Goal: Check status: Check status

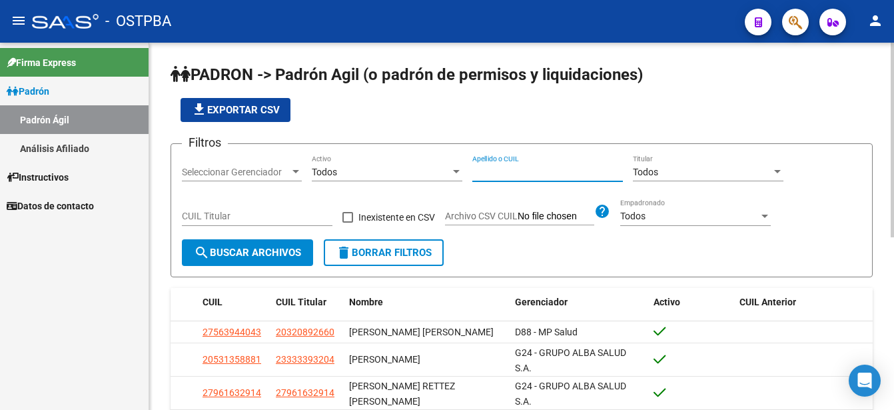
click at [477, 173] on input "Apellido o CUIL" at bounding box center [547, 172] width 151 height 11
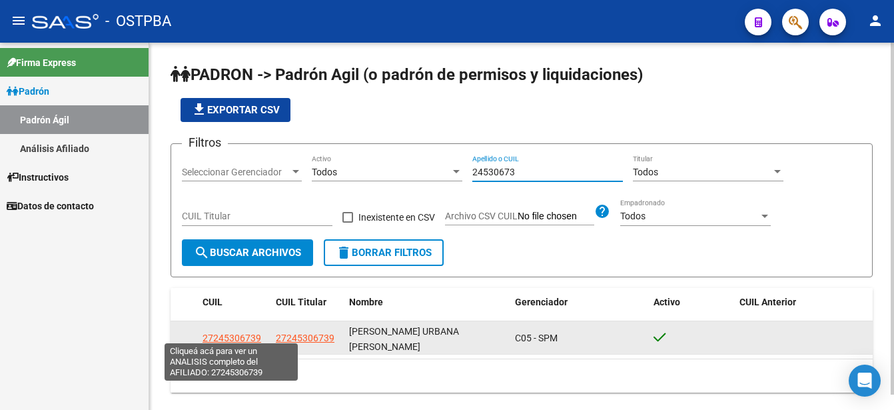
type input "24530673"
click at [238, 333] on span "27245306739" at bounding box center [232, 338] width 59 height 11
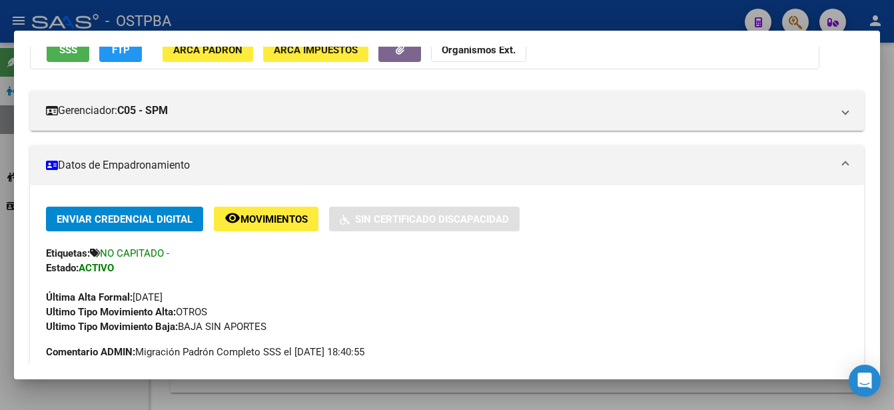
scroll to position [200, 0]
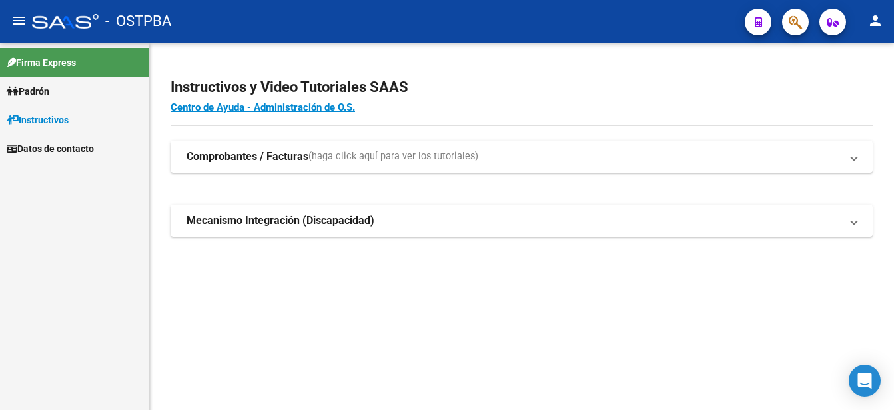
click at [29, 93] on span "Padrón" at bounding box center [28, 91] width 43 height 15
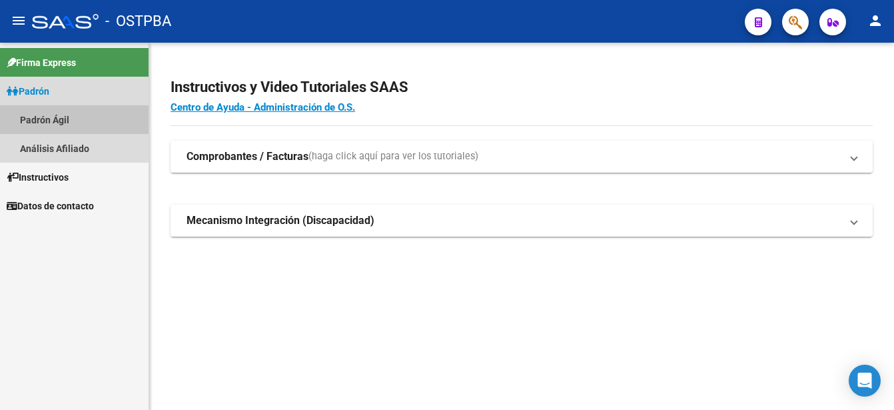
click at [39, 117] on link "Padrón Ágil" at bounding box center [74, 119] width 149 height 29
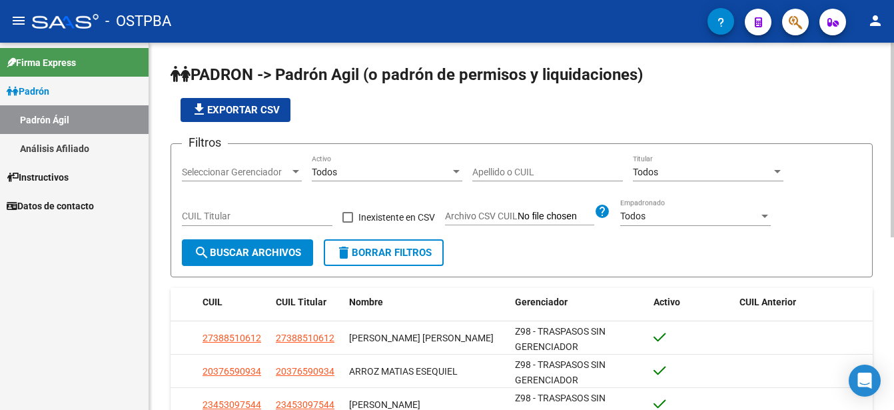
click at [477, 163] on div "Apellido o CUIL" at bounding box center [547, 168] width 151 height 27
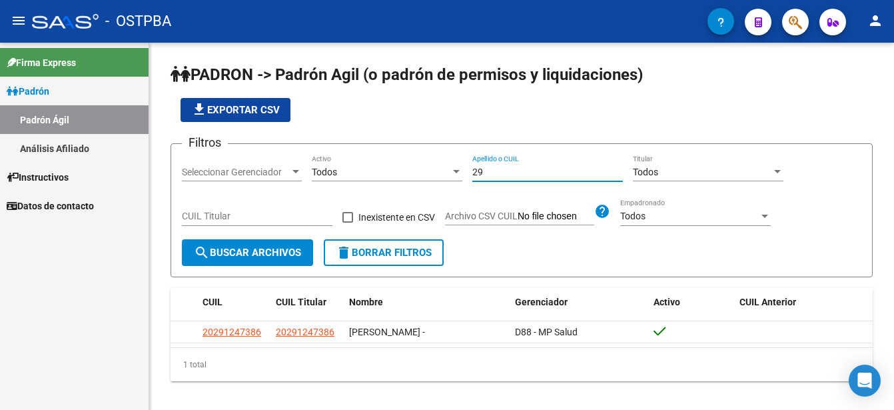
type input "2"
type input "4"
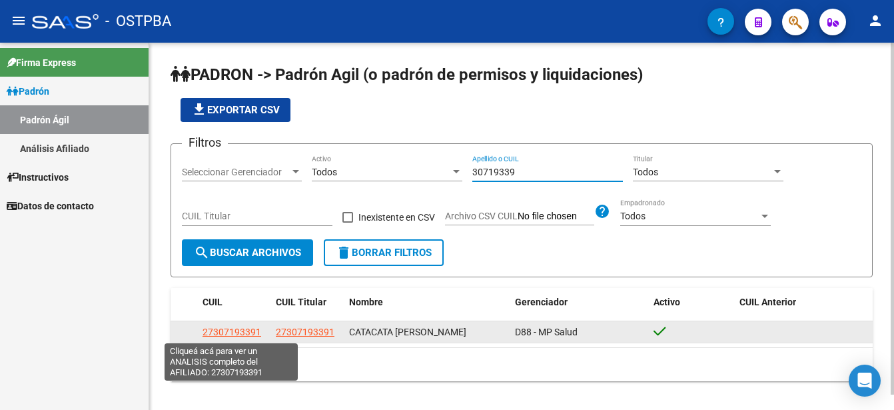
type input "30719339"
click at [243, 331] on span "27307193391" at bounding box center [232, 332] width 59 height 11
copy span "3"
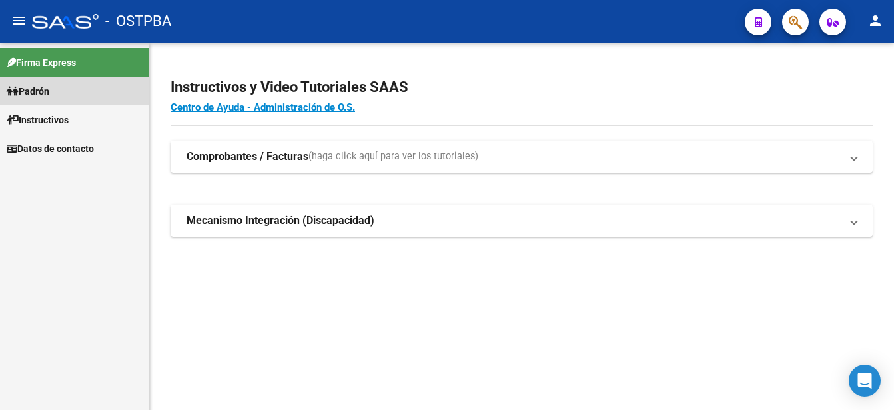
click at [75, 89] on link "Padrón" at bounding box center [74, 91] width 149 height 29
click at [75, 88] on link "Padrón" at bounding box center [74, 91] width 149 height 29
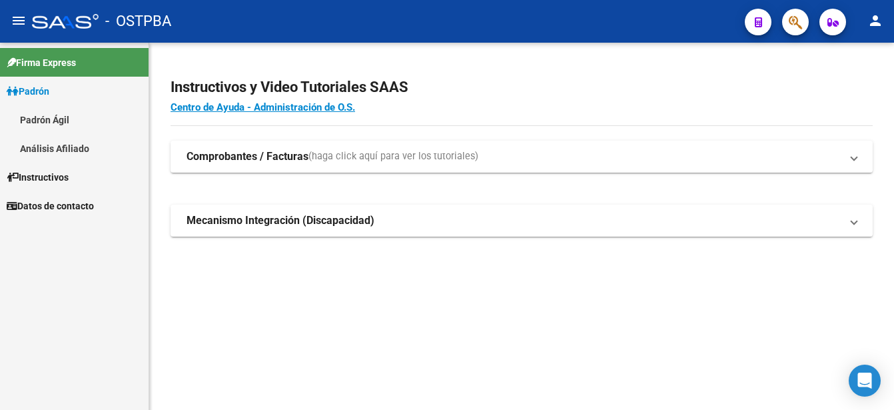
click at [75, 116] on link "Padrón Ágil" at bounding box center [74, 119] width 149 height 29
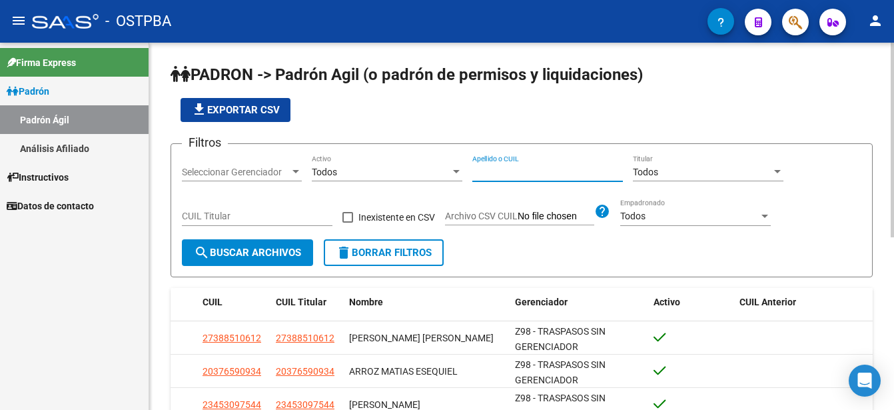
click at [476, 167] on input "Apellido o CUIL" at bounding box center [547, 172] width 151 height 11
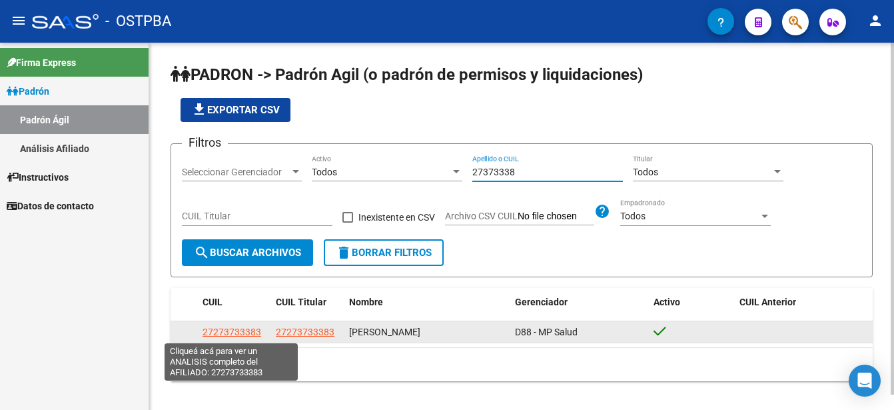
type input "27373338"
click at [240, 330] on span "27273733383" at bounding box center [232, 332] width 59 height 11
type textarea "27273733383"
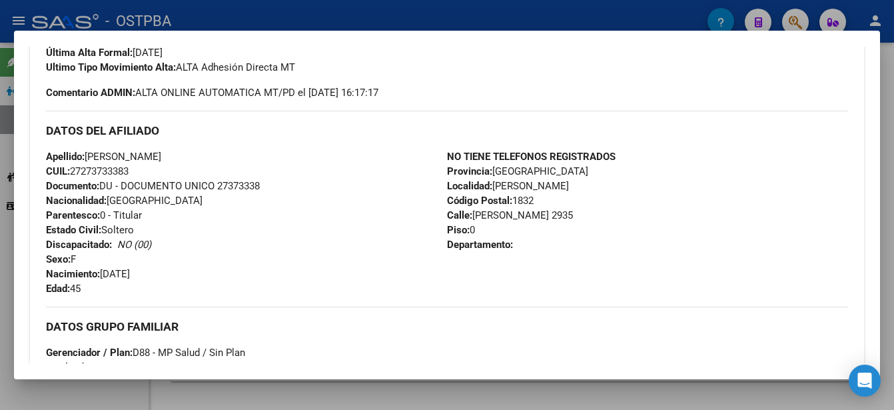
scroll to position [400, 0]
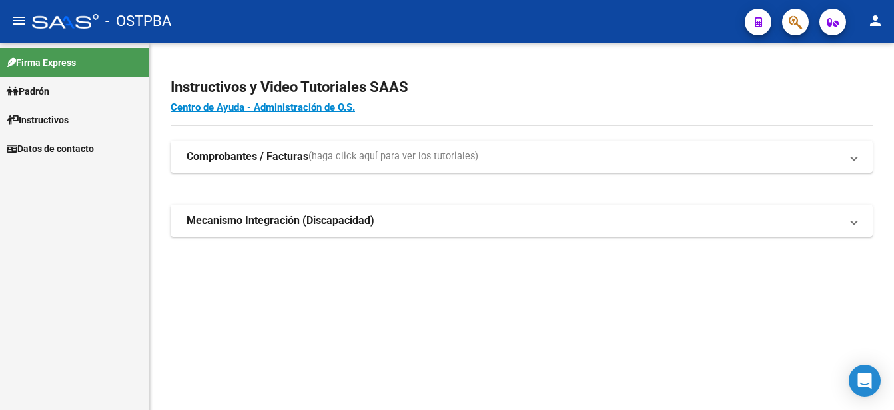
click at [59, 83] on link "Padrón" at bounding box center [74, 91] width 149 height 29
click at [58, 89] on link "Padrón" at bounding box center [74, 91] width 149 height 29
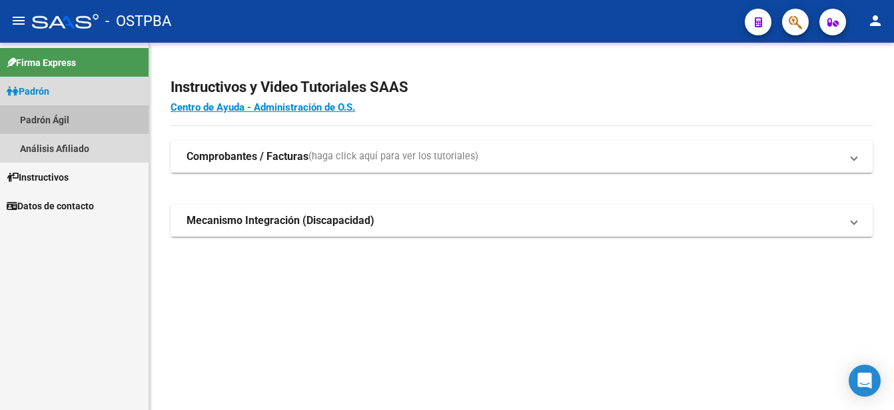
click at [54, 117] on link "Padrón Ágil" at bounding box center [74, 119] width 149 height 29
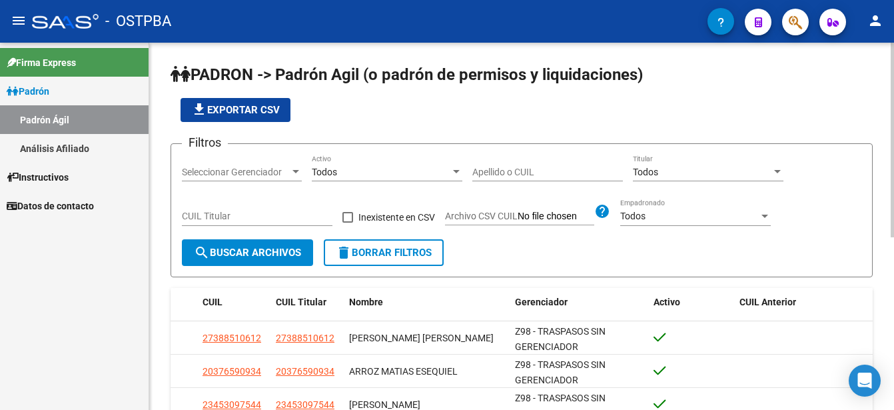
click at [475, 174] on input "Apellido o CUIL" at bounding box center [547, 172] width 151 height 11
